Goal: Information Seeking & Learning: Learn about a topic

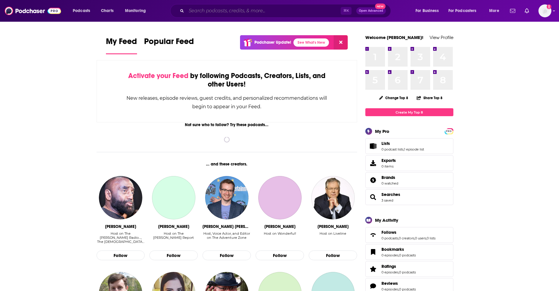
click at [256, 11] on input "Search podcasts, credits, & more..." at bounding box center [263, 10] width 154 height 9
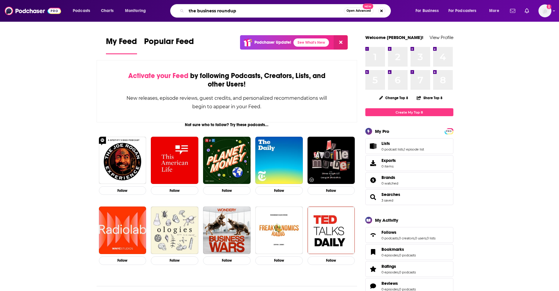
type input "the business roundup"
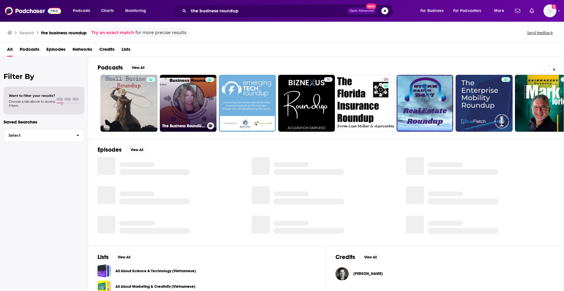
click at [188, 96] on link "The Business RoundUp with [PERSON_NAME] [PERSON_NAME]" at bounding box center [188, 103] width 57 height 57
